Goal: Task Accomplishment & Management: Complete application form

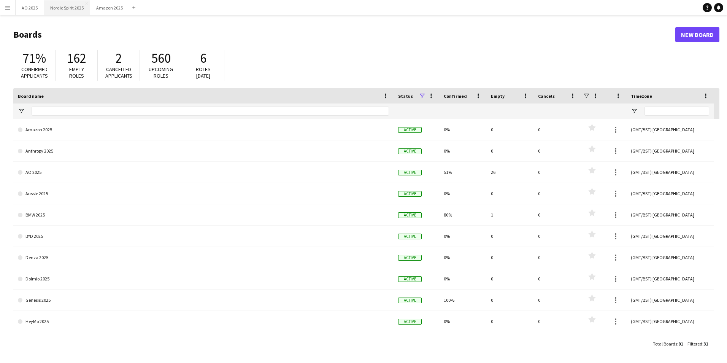
click at [69, 13] on button "Nordic Spirit 2025 Close" at bounding box center [67, 7] width 46 height 15
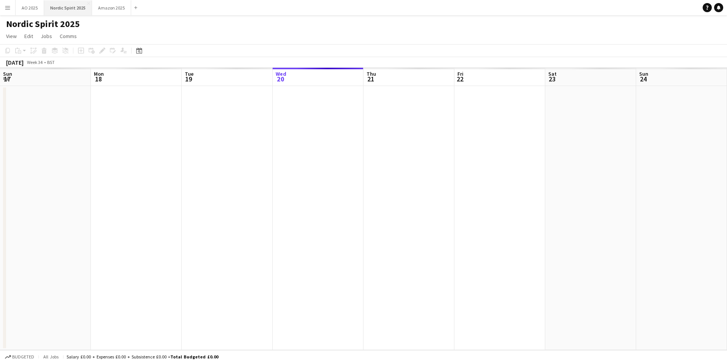
scroll to position [0, 182]
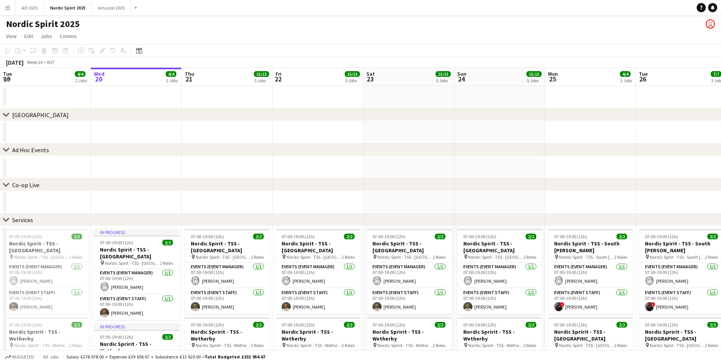
click at [10, 9] on app-icon "Menu" at bounding box center [8, 8] width 6 height 6
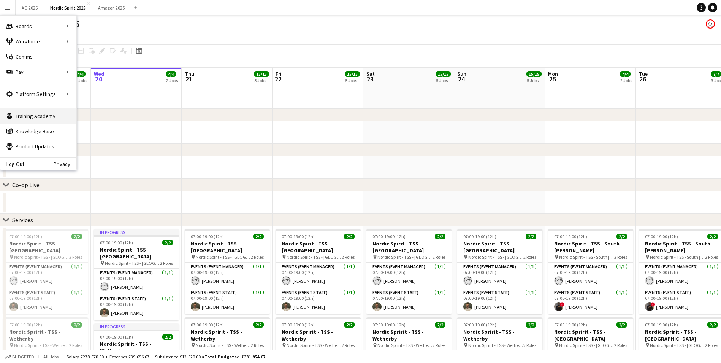
click at [65, 116] on link "Training Academy Training Academy" at bounding box center [38, 115] width 76 height 15
click at [97, 39] on link "My Workforce" at bounding box center [115, 41] width 76 height 15
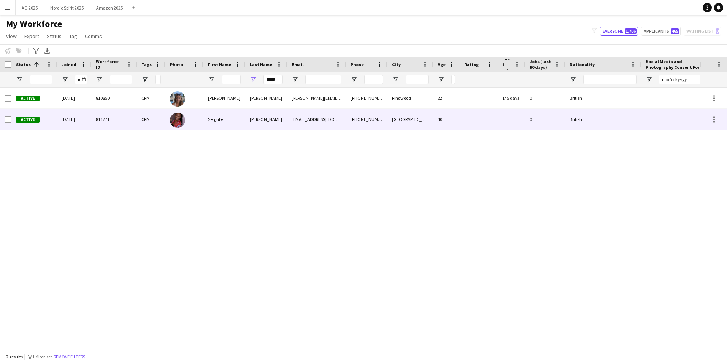
click at [179, 123] on img at bounding box center [177, 120] width 15 height 15
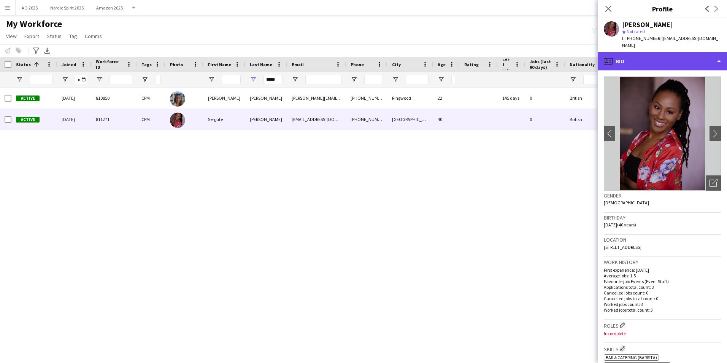
click at [686, 53] on div "profile Bio" at bounding box center [662, 61] width 129 height 18
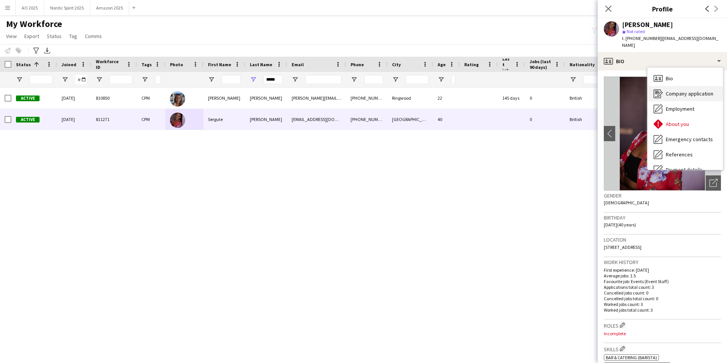
click at [698, 90] on span "Company application" at bounding box center [690, 93] width 48 height 7
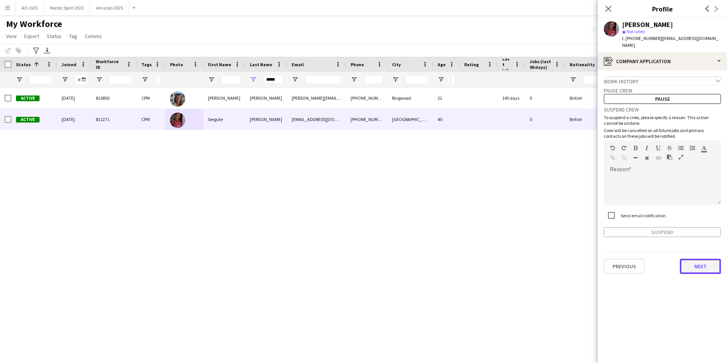
click at [700, 260] on button "Next" at bounding box center [700, 266] width 41 height 15
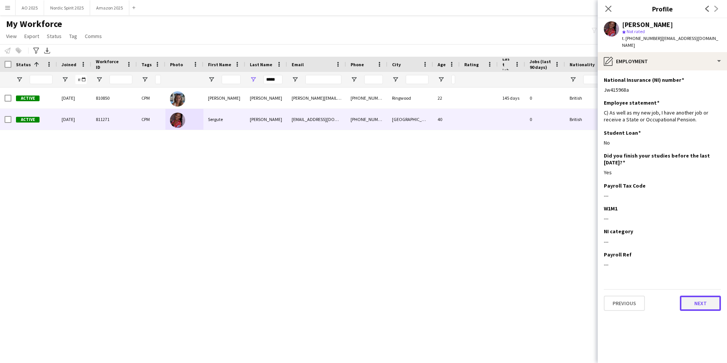
click at [696, 299] on button "Next" at bounding box center [700, 302] width 41 height 15
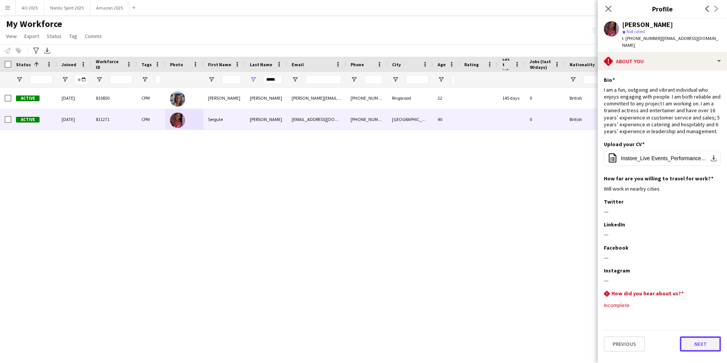
click at [694, 336] on button "Next" at bounding box center [700, 343] width 41 height 15
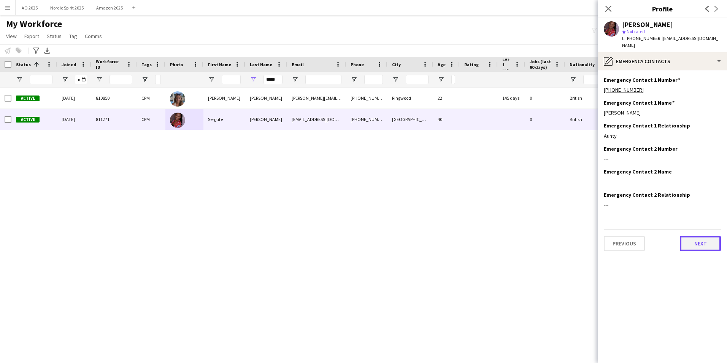
click at [701, 236] on button "Next" at bounding box center [700, 243] width 41 height 15
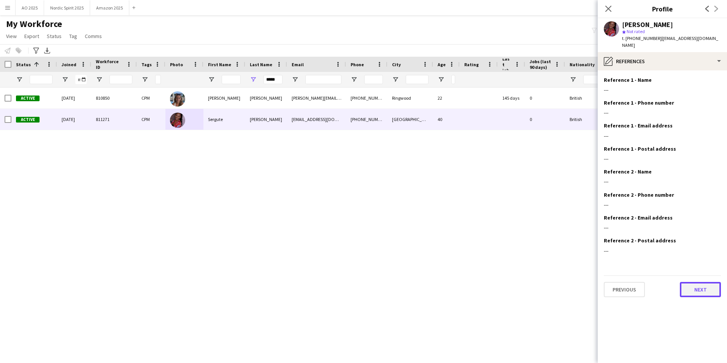
click at [690, 289] on button "Next" at bounding box center [700, 289] width 41 height 15
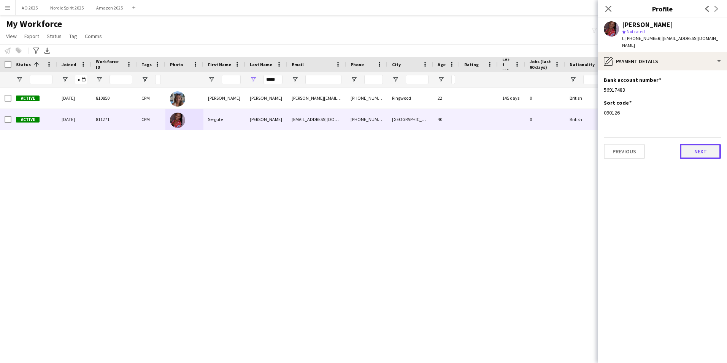
click at [702, 149] on button "Next" at bounding box center [700, 151] width 41 height 15
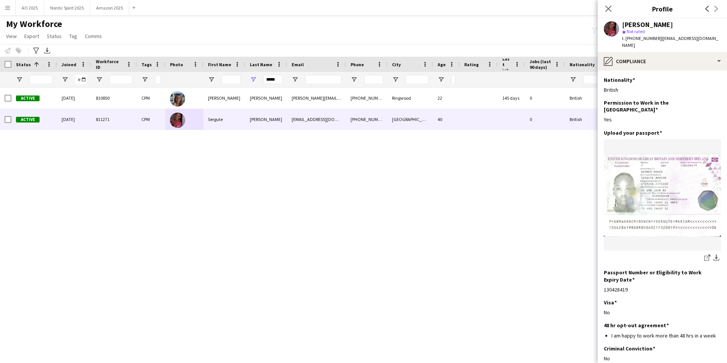
click at [721, 332] on app-section-data-types "Nationality Edit this field British Permission to Work in the [GEOGRAPHIC_DATA]…" at bounding box center [662, 216] width 129 height 292
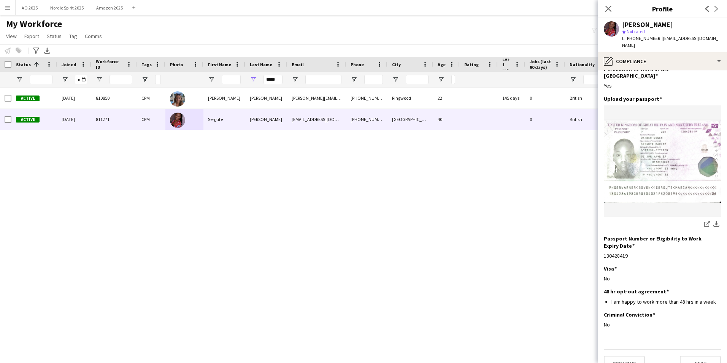
click at [705, 349] on div "Previous Next" at bounding box center [662, 360] width 117 height 22
click at [702, 356] on button "Next" at bounding box center [700, 363] width 41 height 15
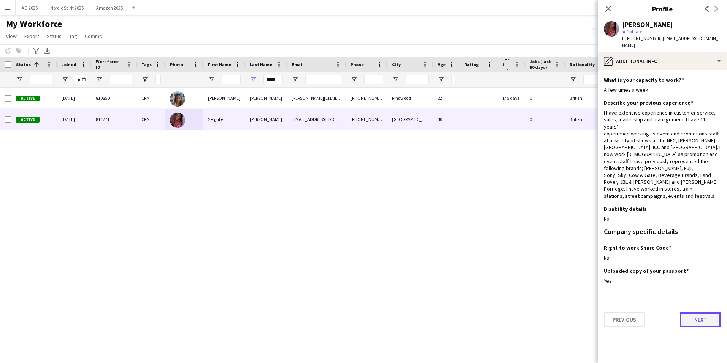
click at [699, 312] on button "Next" at bounding box center [700, 319] width 41 height 15
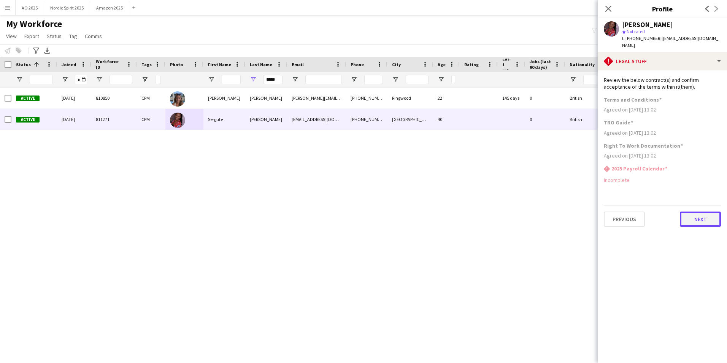
click at [685, 214] on button "Next" at bounding box center [700, 218] width 41 height 15
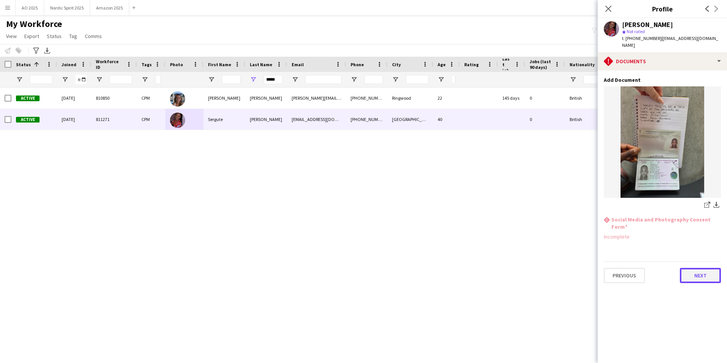
click at [689, 268] on button "Next" at bounding box center [700, 275] width 41 height 15
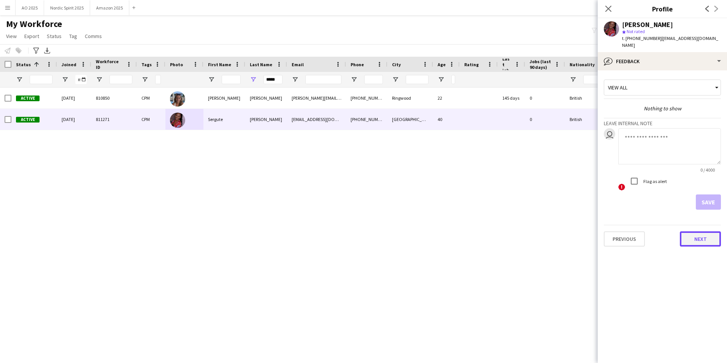
click at [692, 231] on button "Next" at bounding box center [700, 238] width 41 height 15
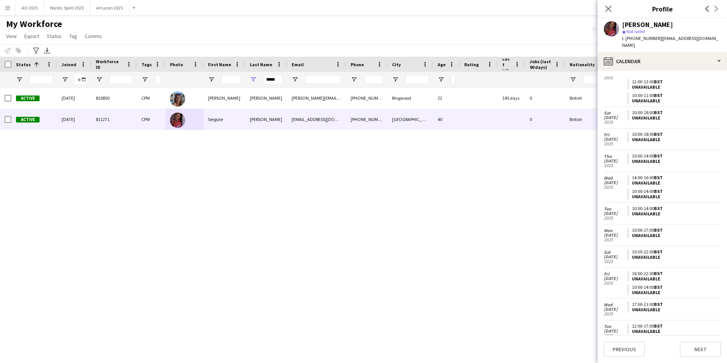
scroll to position [390, 0]
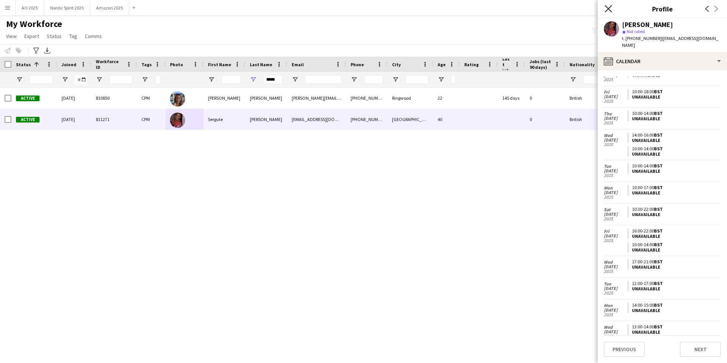
click at [606, 8] on icon "Close pop-in" at bounding box center [608, 8] width 7 height 7
